Goal: Find contact information: Find contact information

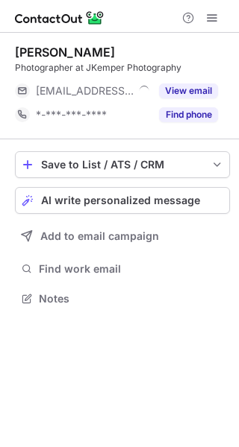
scroll to position [289, 239]
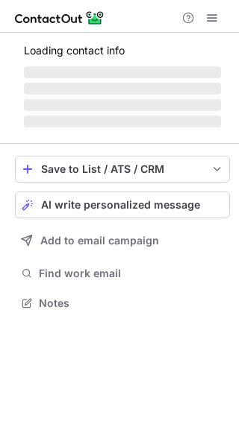
scroll to position [289, 239]
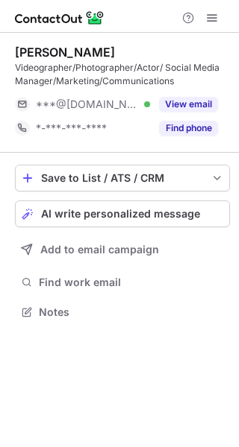
scroll to position [302, 239]
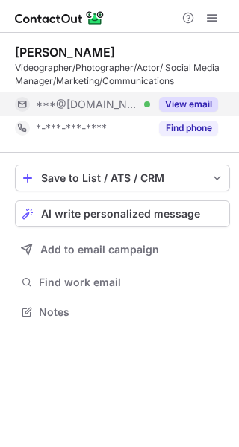
click at [195, 102] on button "View email" at bounding box center [188, 104] width 59 height 15
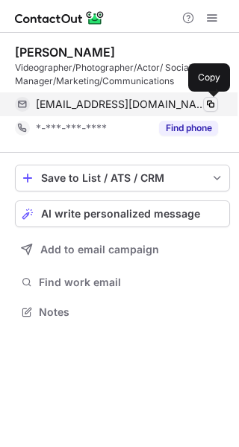
click at [204, 103] on span at bounding box center [210, 104] width 12 height 12
